Goal: Transaction & Acquisition: Purchase product/service

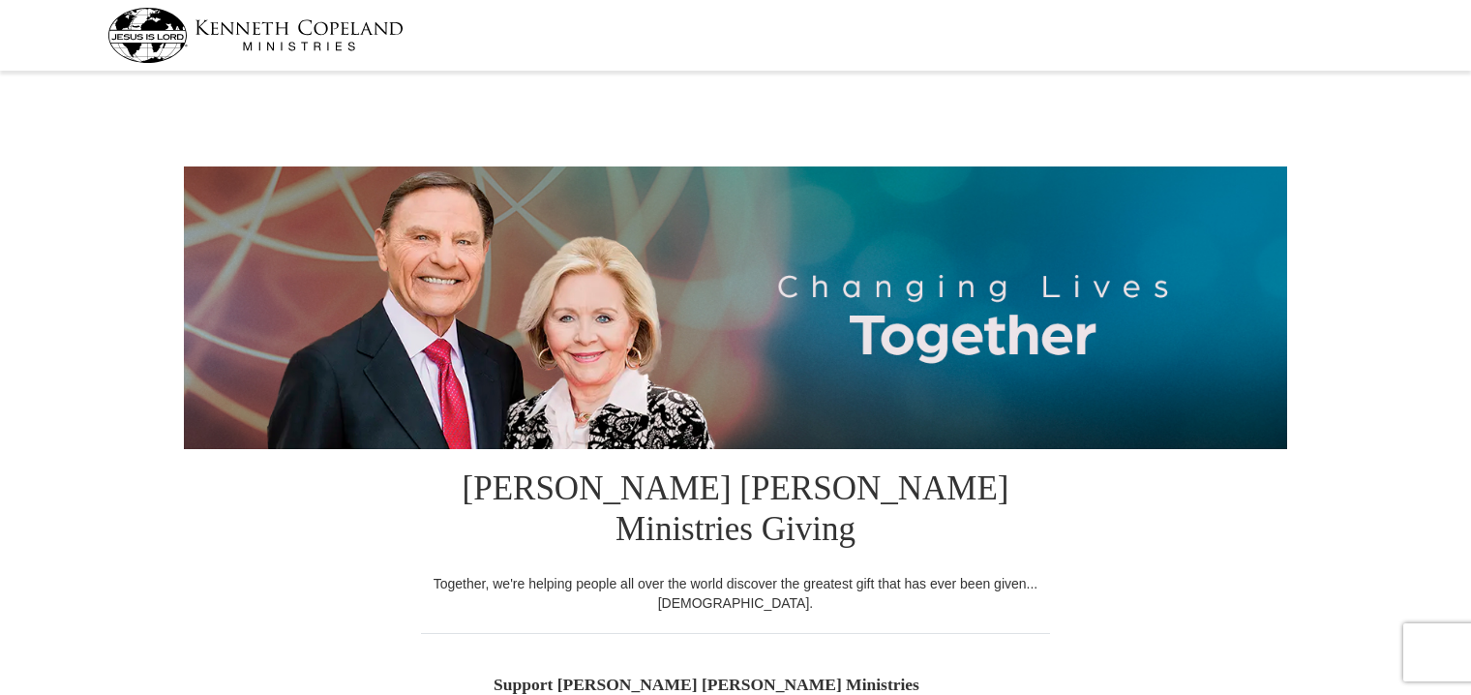
select select "AP"
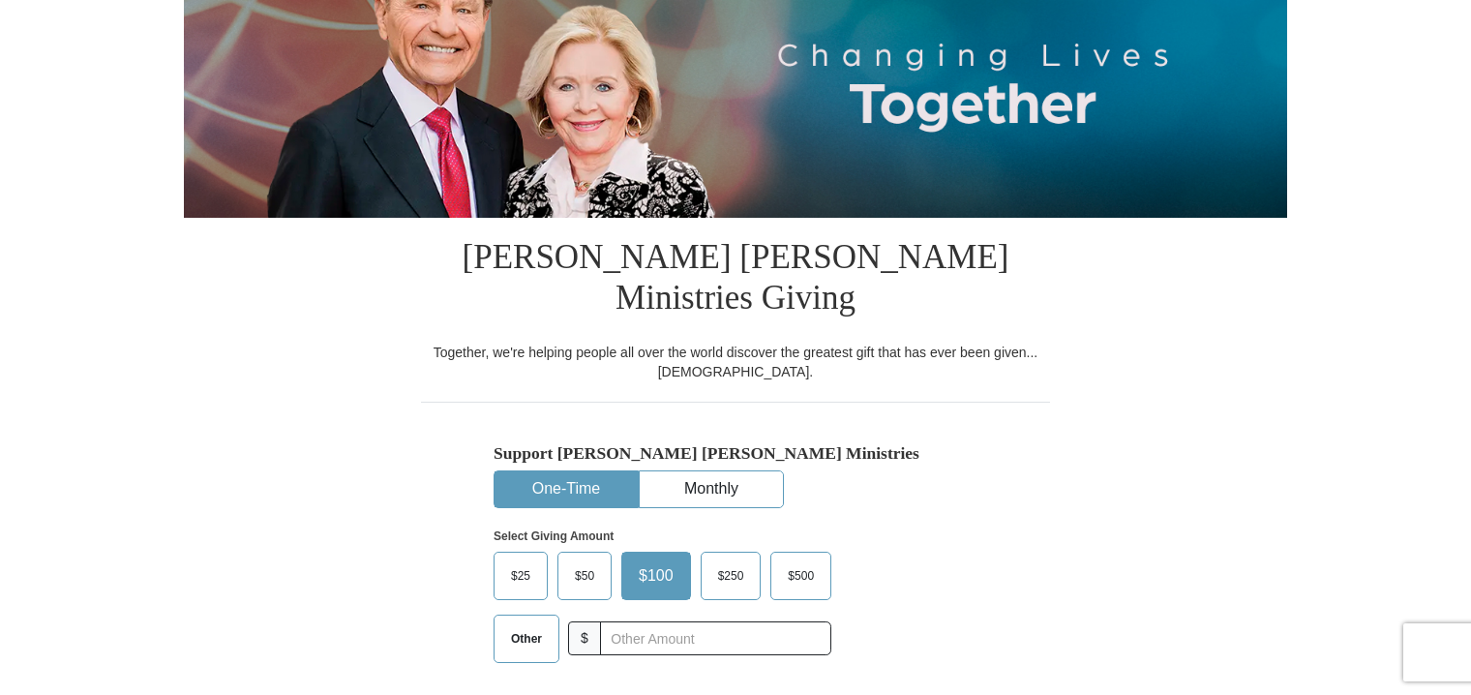
scroll to position [484, 0]
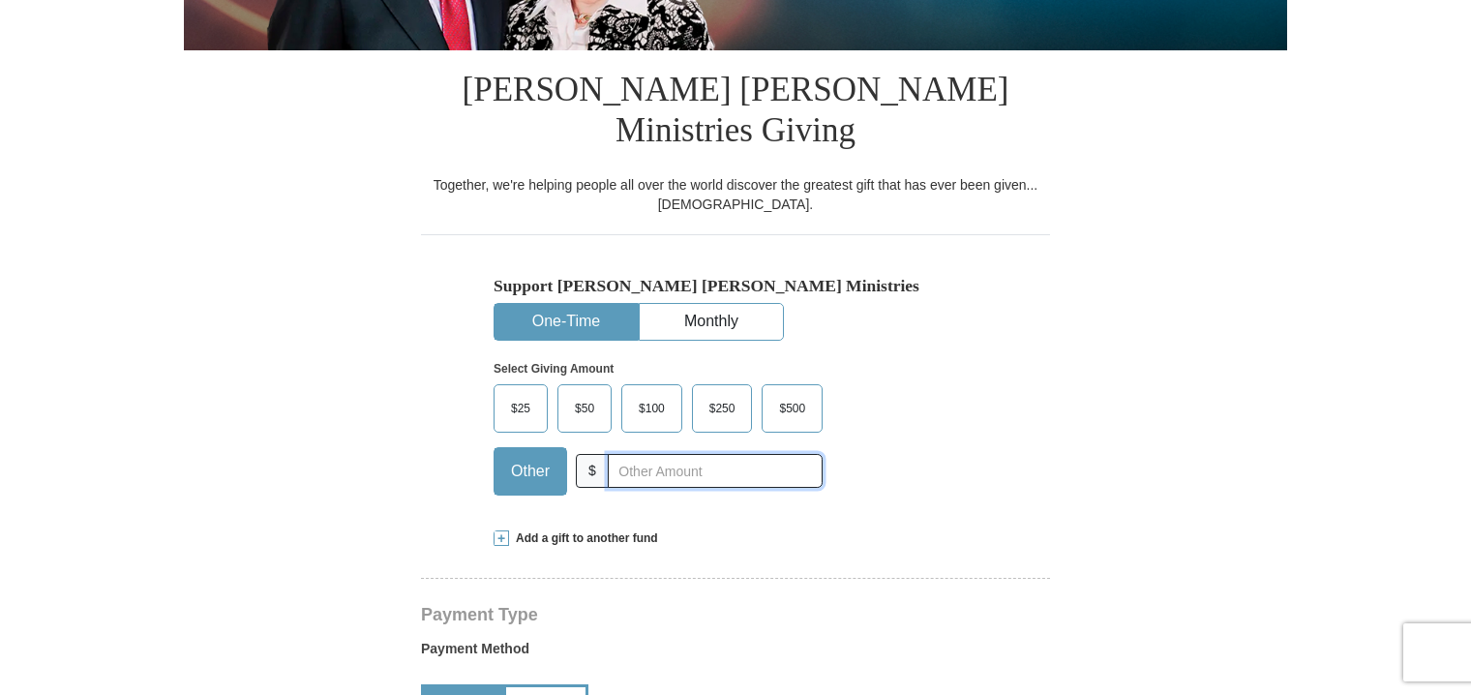
click at [683, 454] on input "text" at bounding box center [715, 471] width 215 height 34
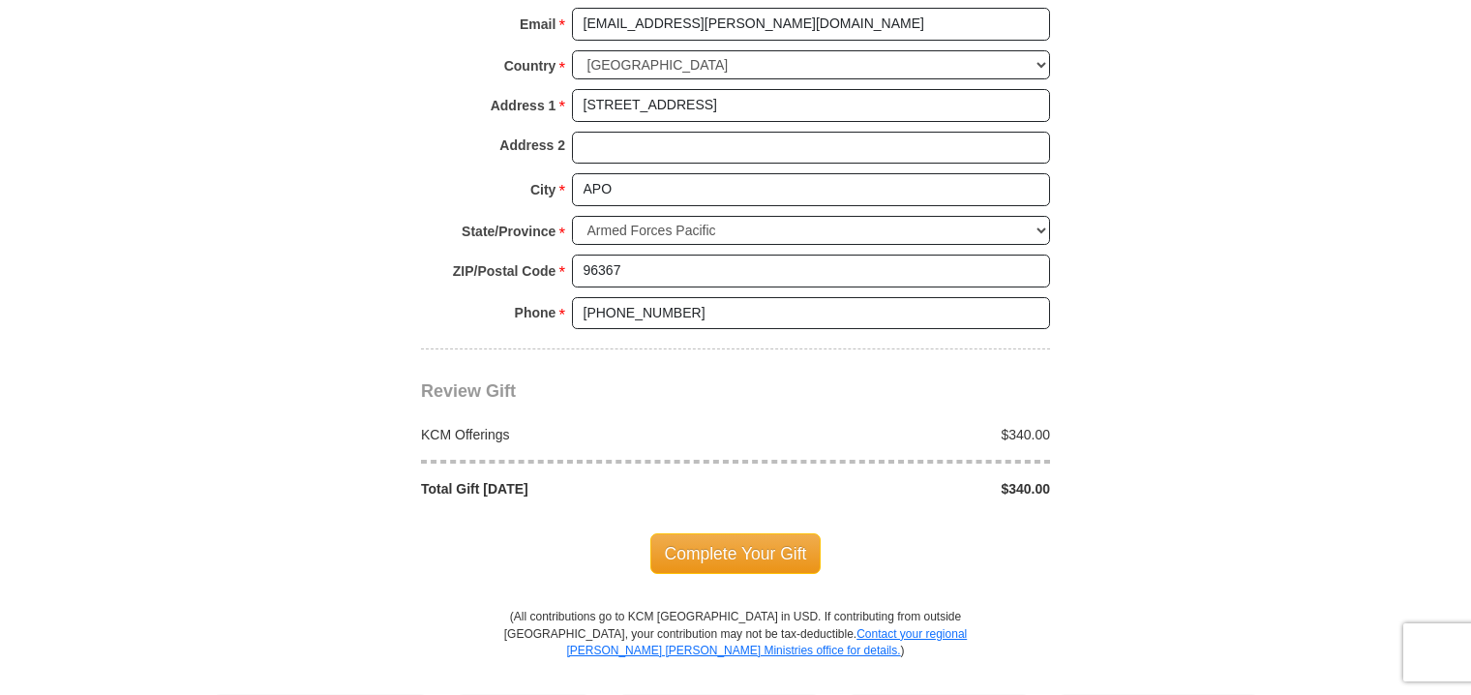
scroll to position [1742, 0]
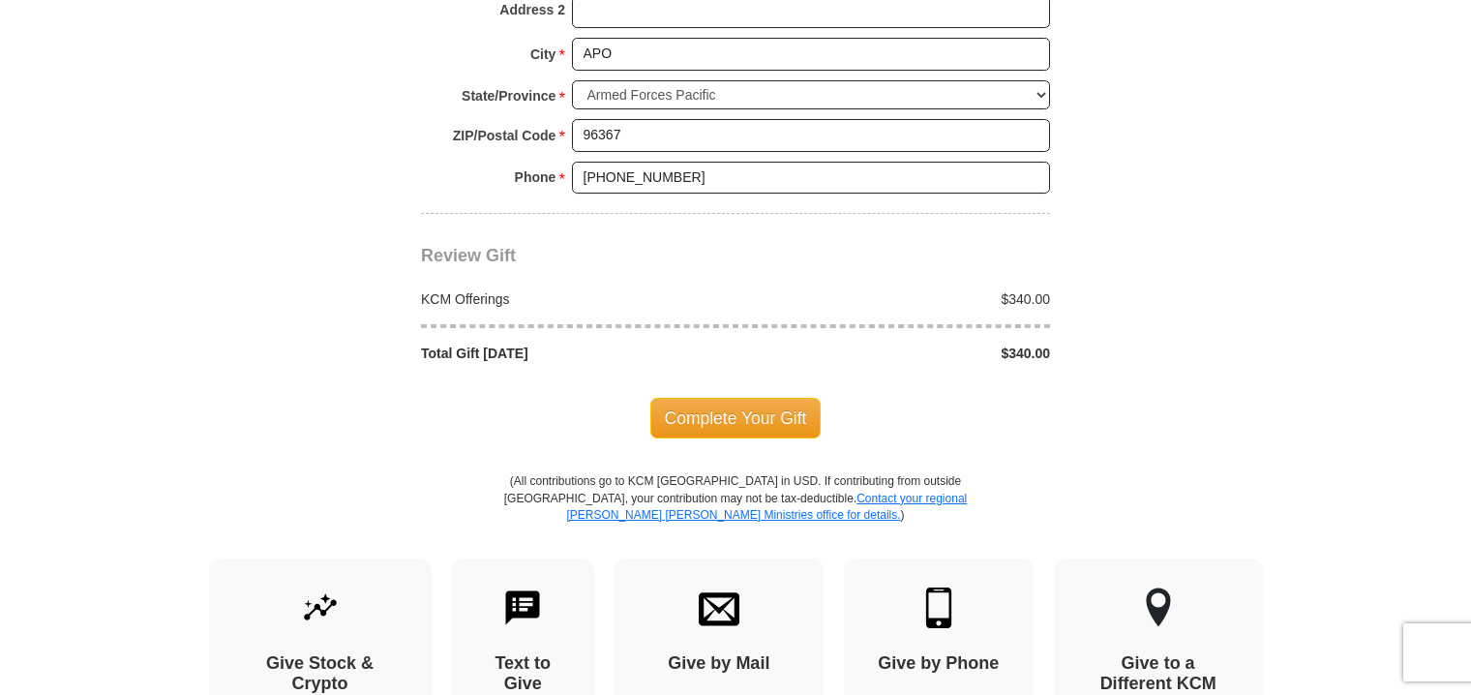
type input "340"
click at [762, 398] on span "Complete Your Gift" at bounding box center [735, 418] width 171 height 41
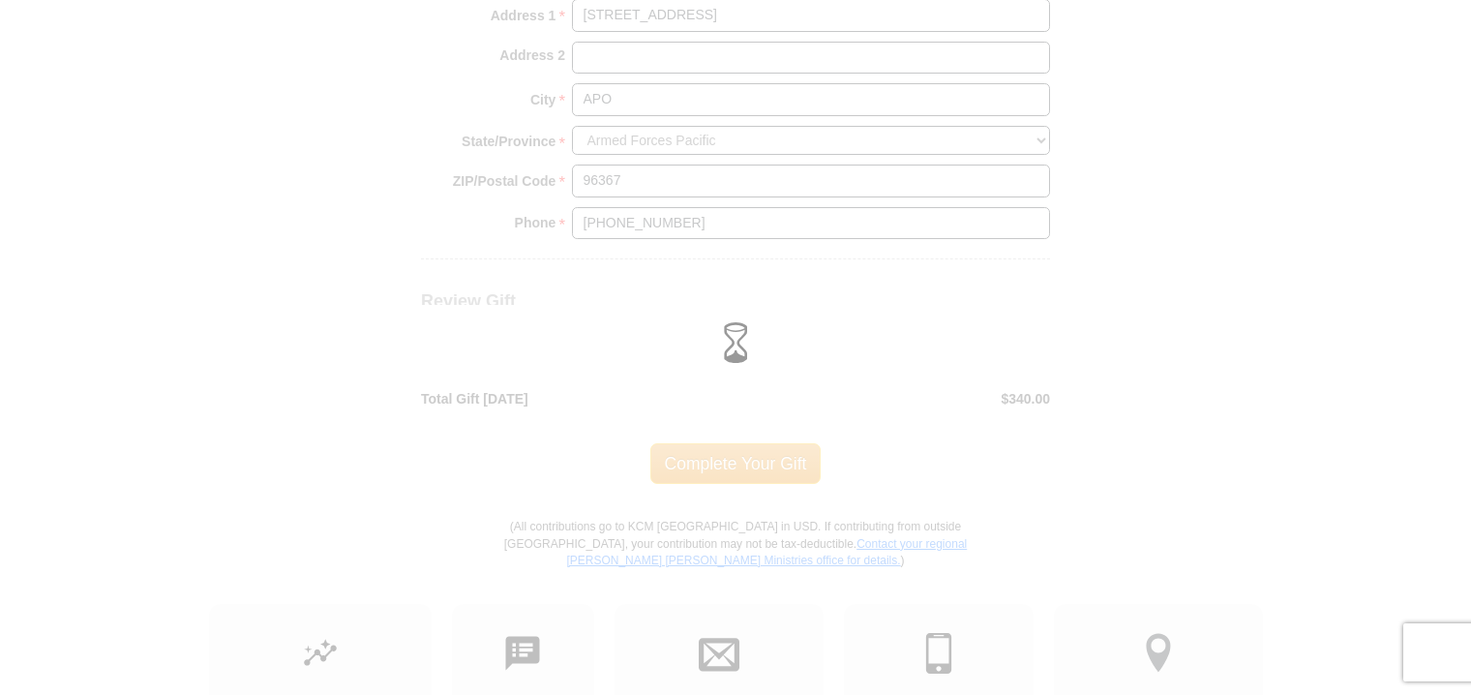
scroll to position [968, 0]
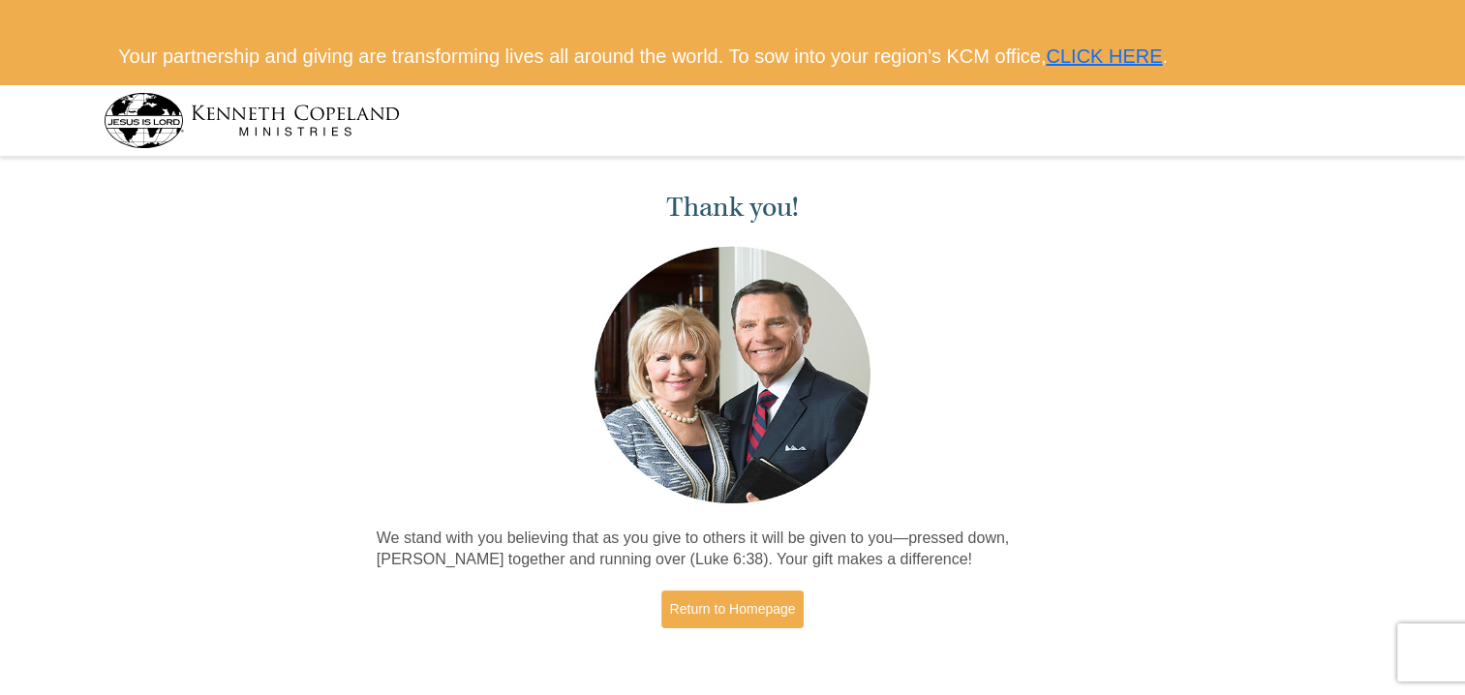
click at [1166, 369] on div "Thank you! We stand with you believing that as you give to others it will be gi…" at bounding box center [732, 413] width 1465 height 500
click at [234, 327] on div "Thank you! We stand with you believing that as you give to others it will be gi…" at bounding box center [732, 413] width 1465 height 500
